Goal: Task Accomplishment & Management: Manage account settings

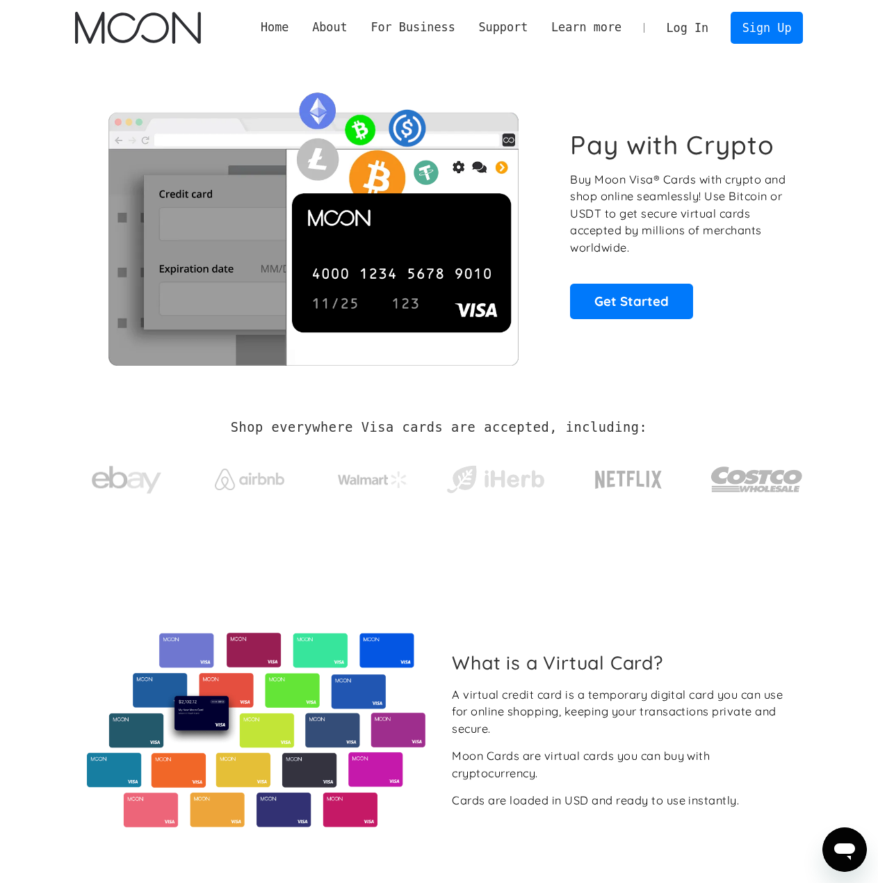
click at [704, 27] on link "Log In" at bounding box center [687, 28] width 65 height 31
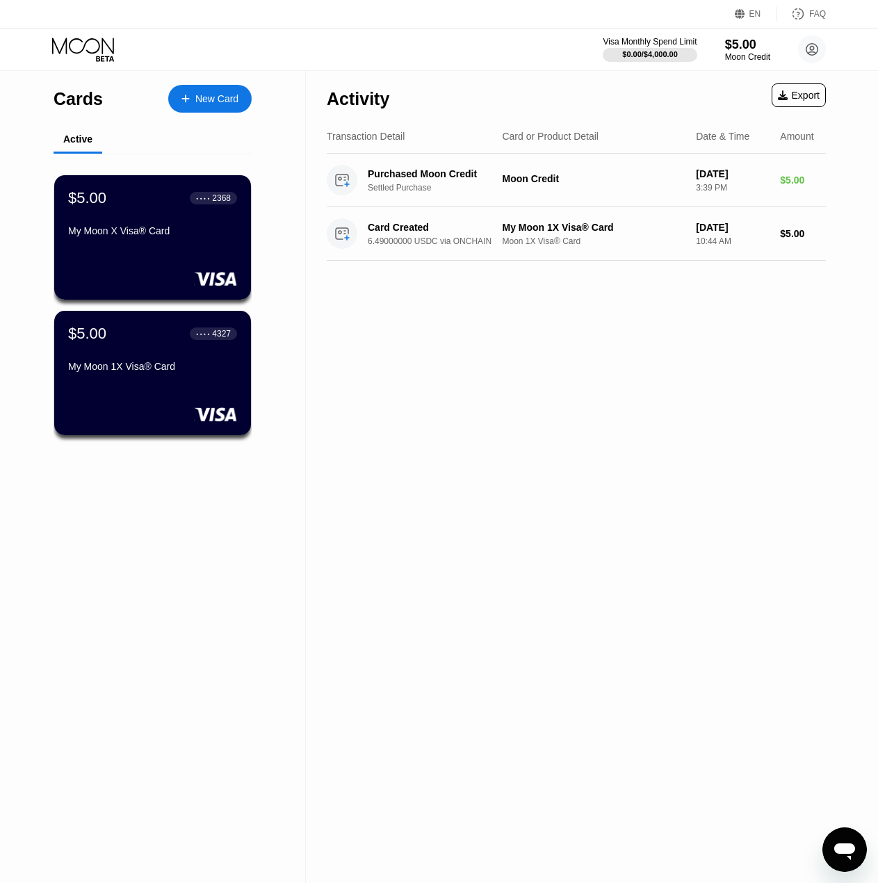
click at [851, 847] on icon "פתח את חלון הודעות הטקסט" at bounding box center [844, 851] width 21 height 17
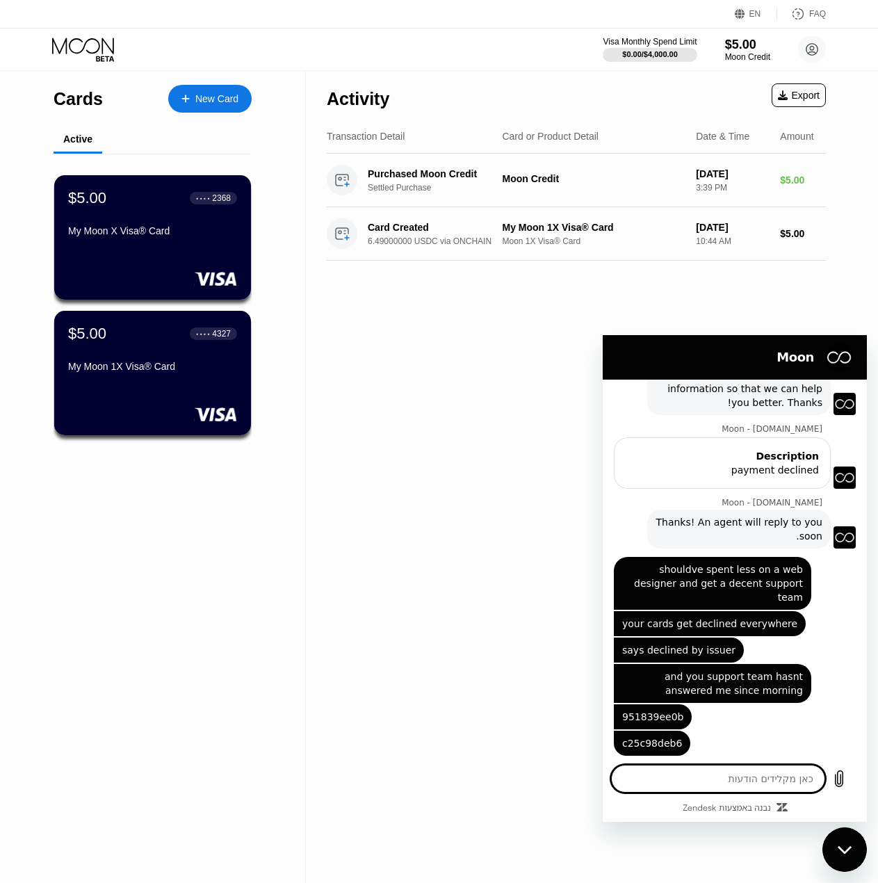
scroll to position [2512, 0]
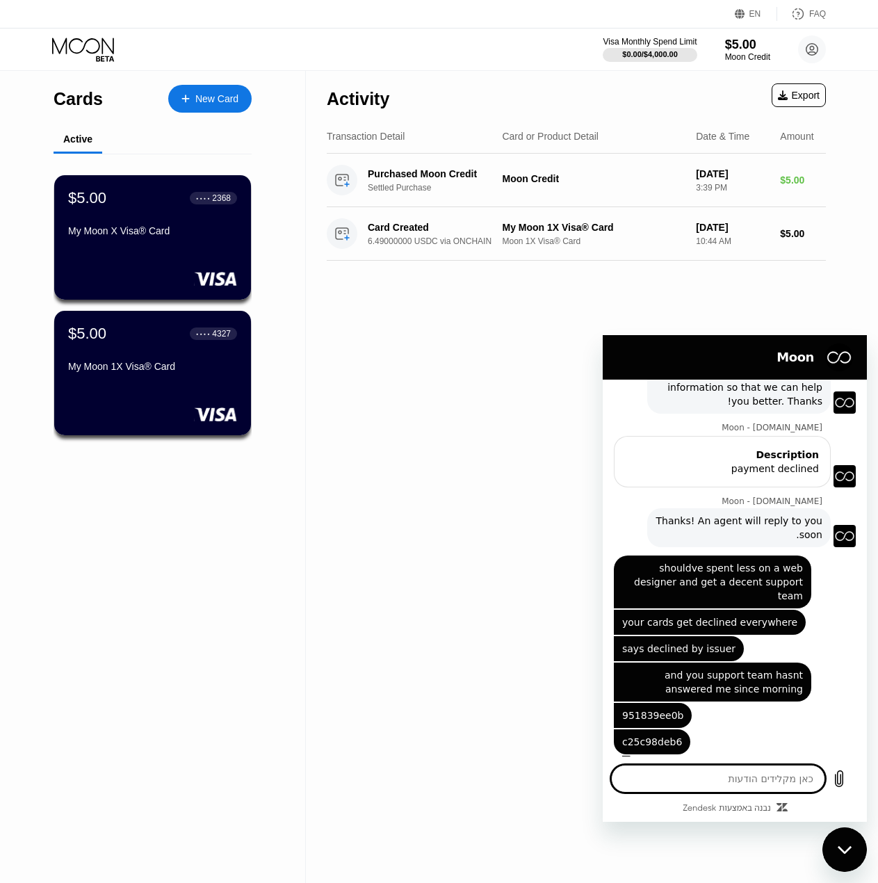
click at [464, 665] on div "Activity Export Transaction Detail Card or Product Detail Date & Time Amount Pu…" at bounding box center [576, 477] width 541 height 812
click at [852, 850] on icon "סגור את חלון הודעות הטקסט" at bounding box center [845, 850] width 15 height 9
type textarea "x"
